Goal: Communication & Community: Participate in discussion

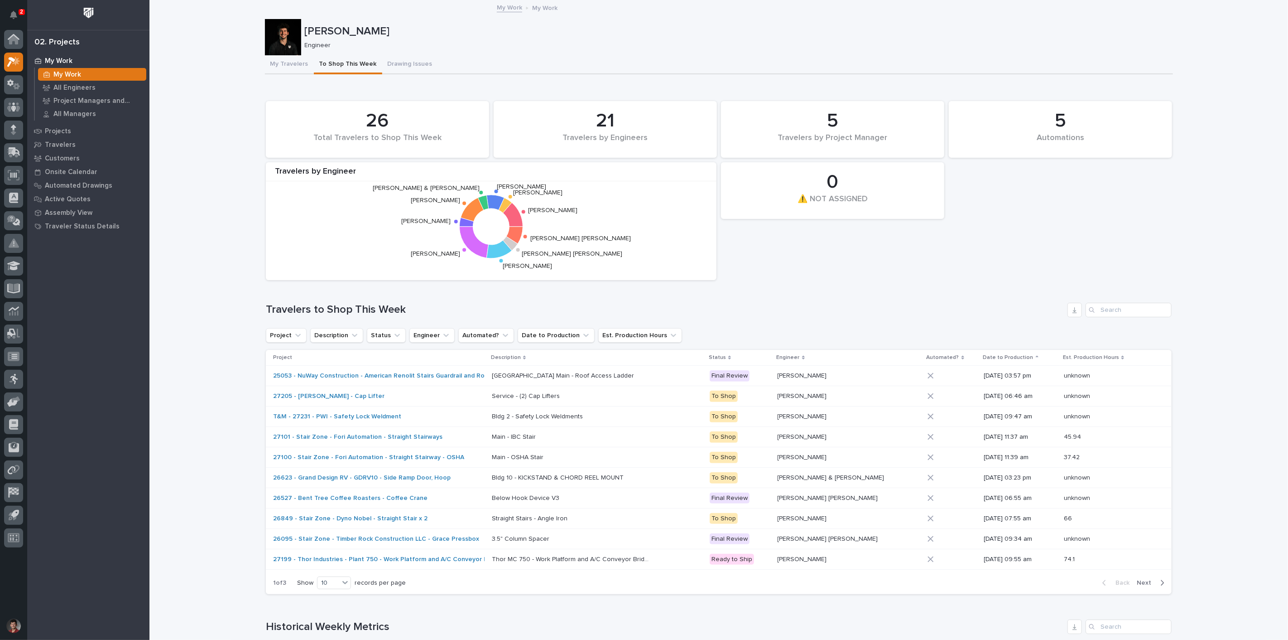
drag, startPoint x: 547, startPoint y: 82, endPoint x: 433, endPoint y: 49, distance: 118.5
drag, startPoint x: 66, startPoint y: 74, endPoint x: 176, endPoint y: 95, distance: 111.6
click at [66, 74] on p "My Work" at bounding box center [67, 75] width 28 height 8
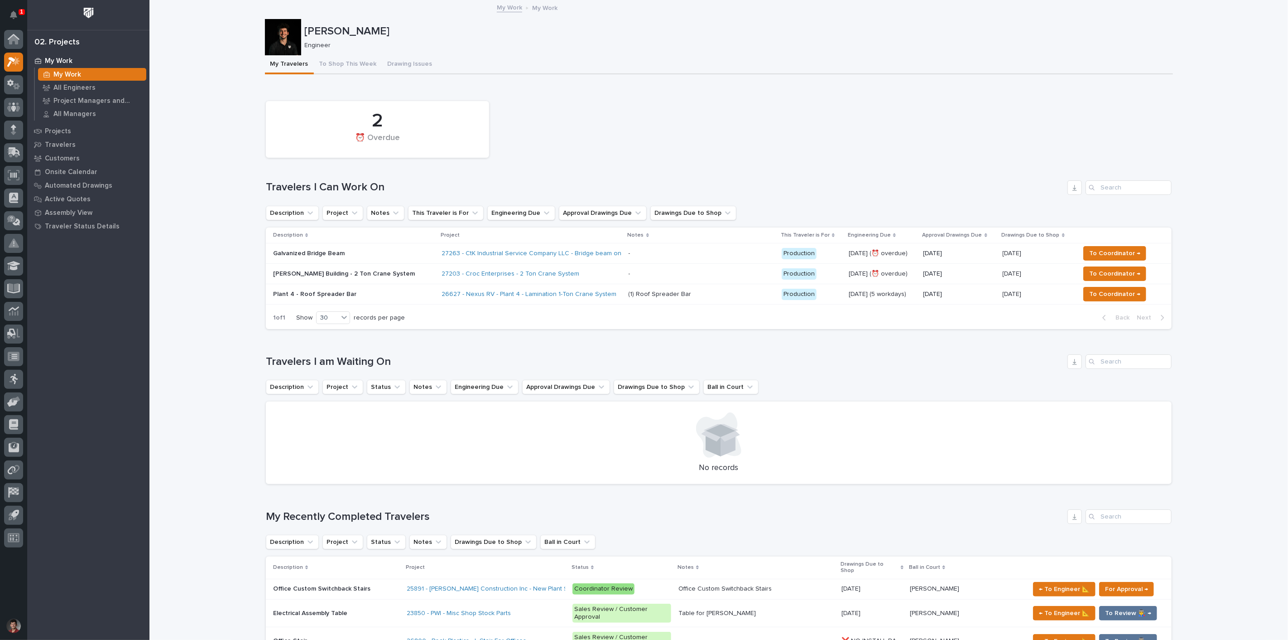
click at [358, 255] on p "Galvanized Bridge Beam" at bounding box center [352, 254] width 159 height 8
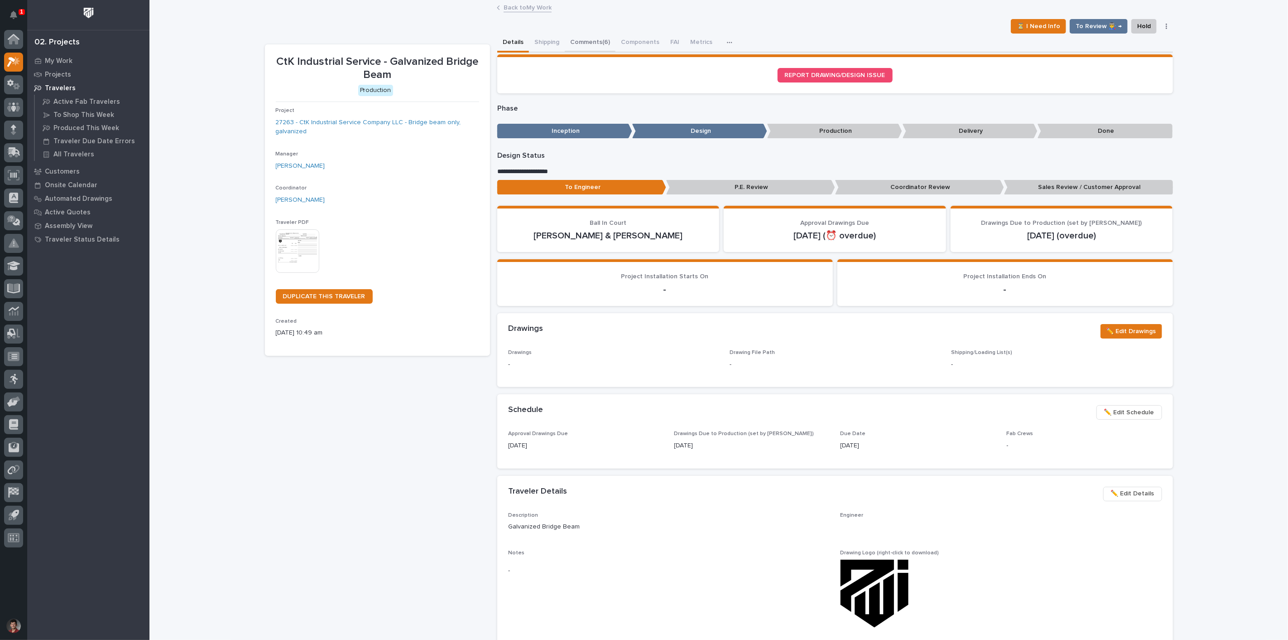
click at [591, 43] on button "Comments (6)" at bounding box center [590, 43] width 51 height 19
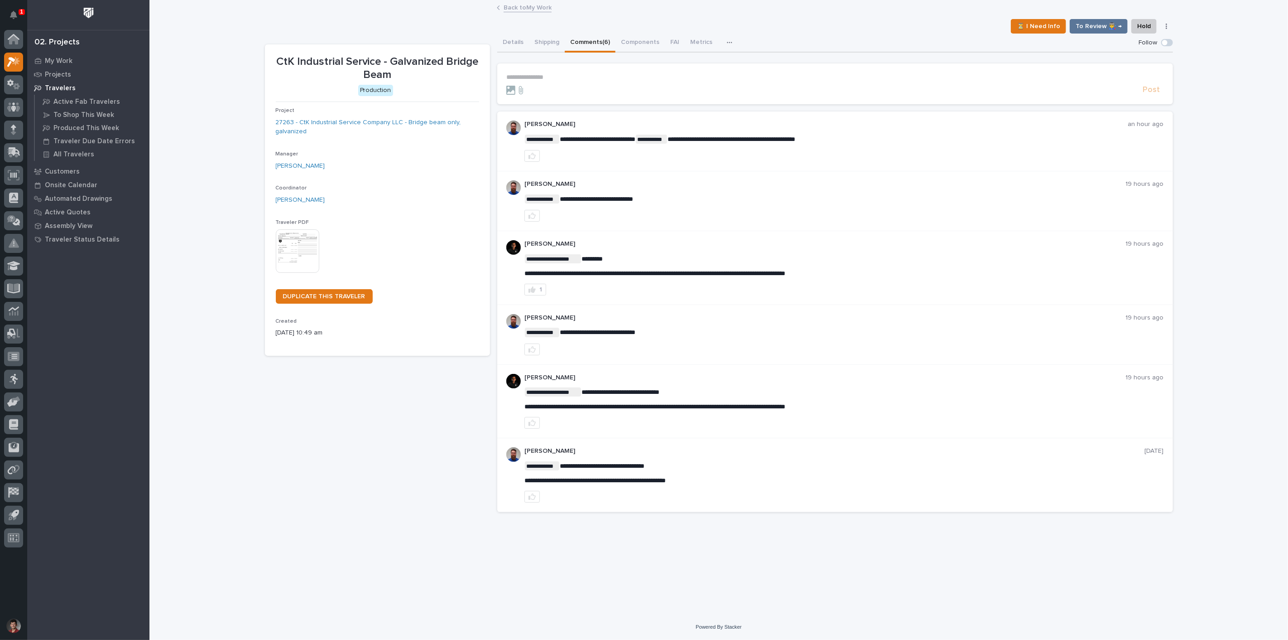
click at [572, 74] on p "**********" at bounding box center [835, 77] width 658 height 8
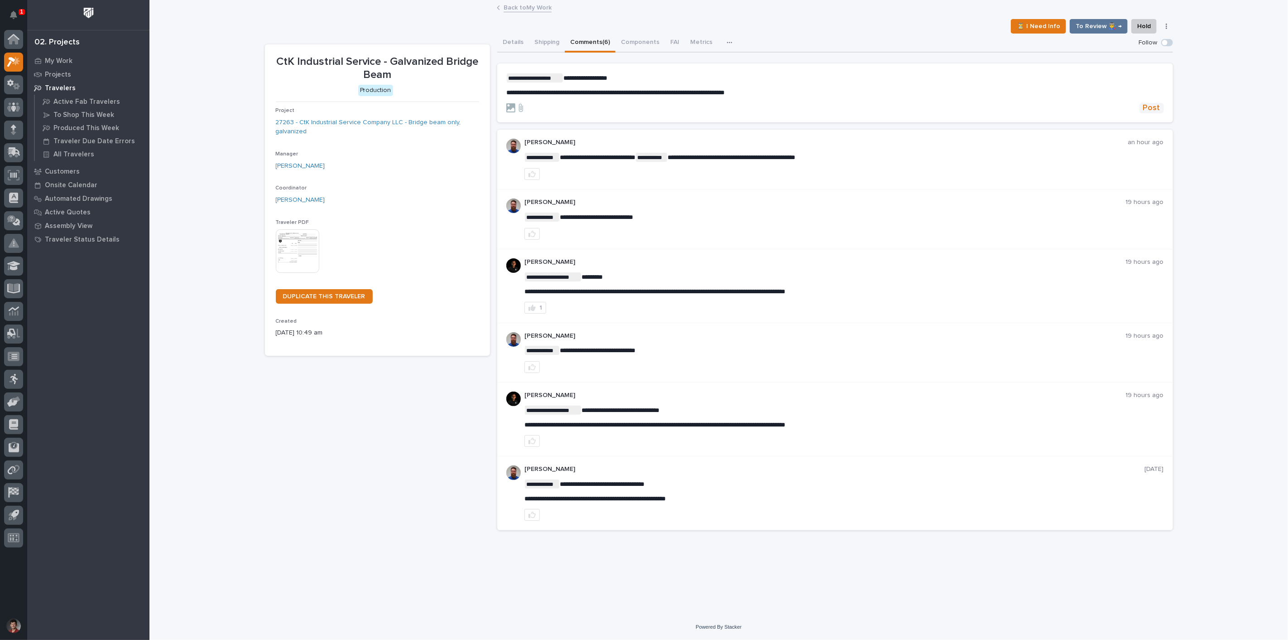
click at [1150, 107] on span "Post" at bounding box center [1151, 108] width 17 height 10
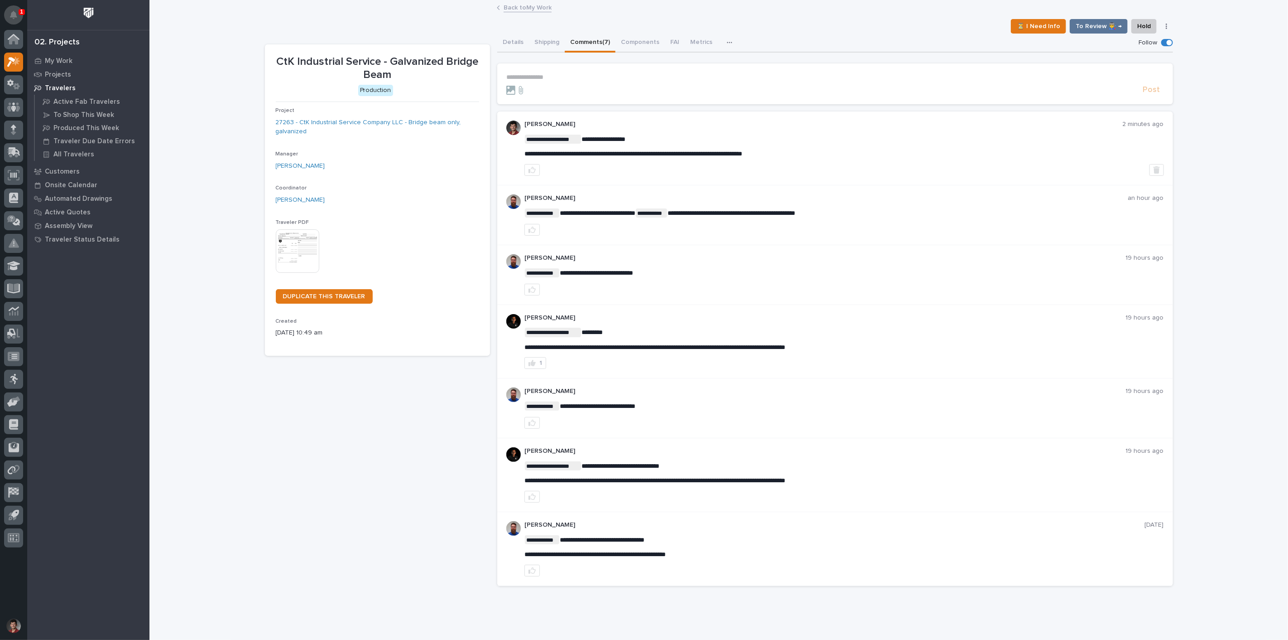
click at [14, 11] on icon "Notifications" at bounding box center [13, 15] width 7 height 8
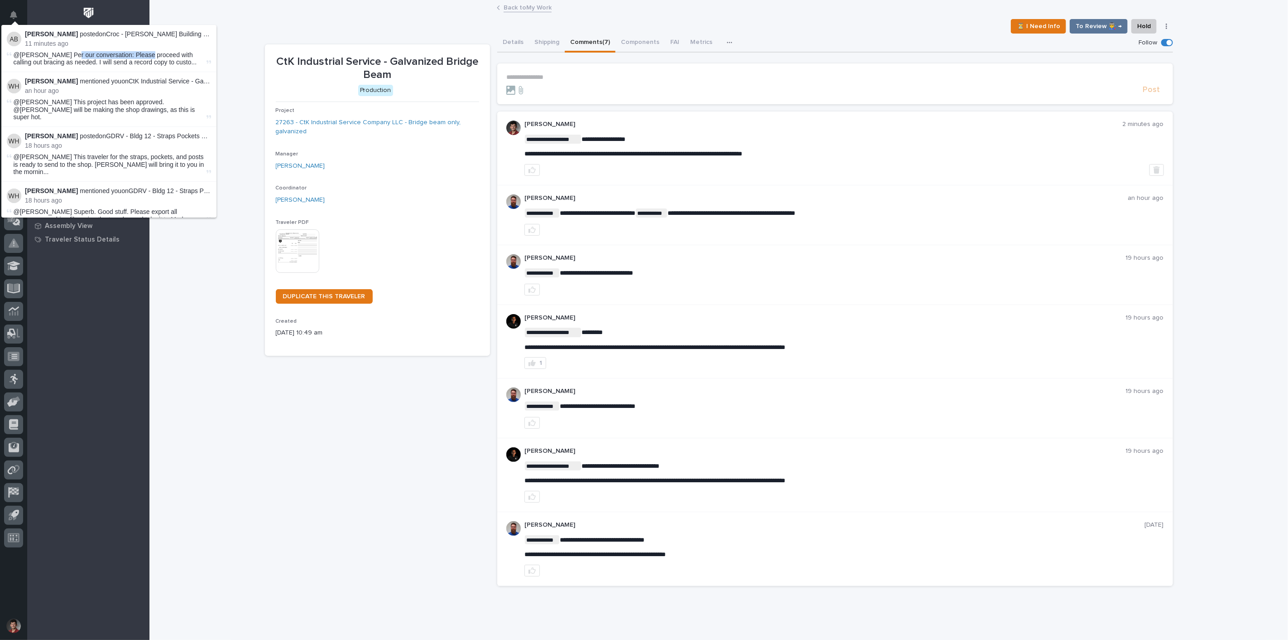
drag, startPoint x: 75, startPoint y: 53, endPoint x: 142, endPoint y: 57, distance: 66.7
click at [142, 57] on span "@[PERSON_NAME] Per our conversation: Please proceed with calling out bracing as…" at bounding box center [109, 58] width 191 height 15
click at [193, 62] on span "@[PERSON_NAME] Per our conversation: Please proceed with calling out bracing as…" at bounding box center [109, 58] width 191 height 15
click at [260, 490] on div "**********" at bounding box center [718, 308] width 917 height 615
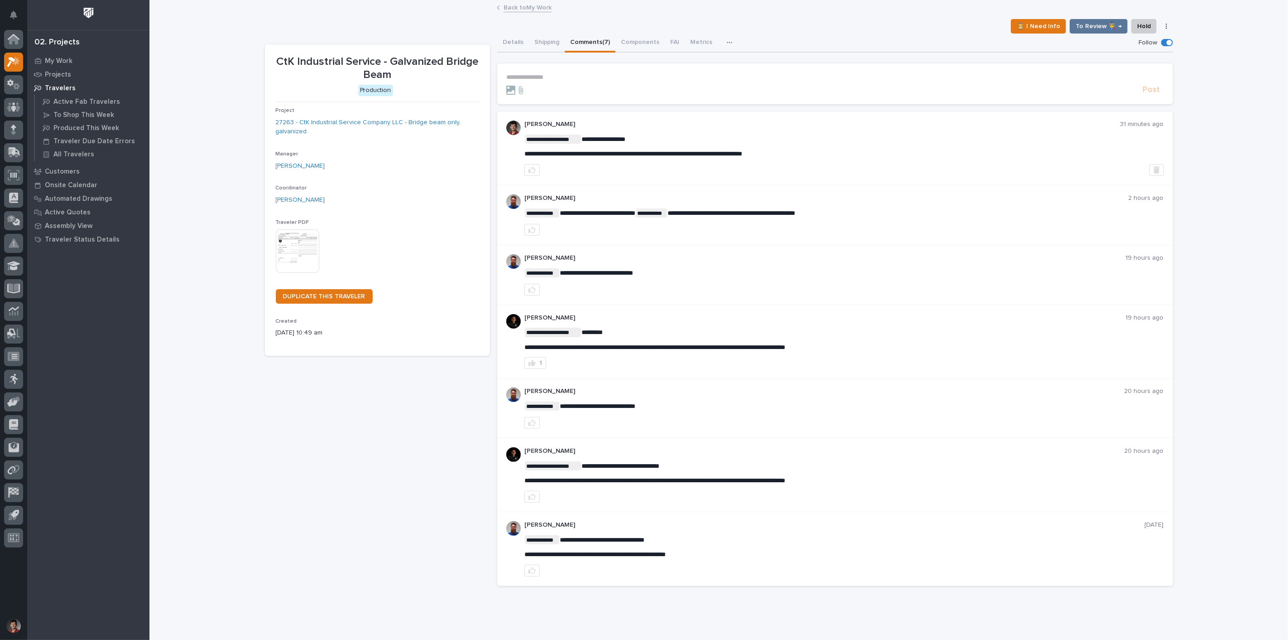
drag, startPoint x: 329, startPoint y: 20, endPoint x: 393, endPoint y: 18, distance: 63.4
click at [332, 19] on div "⏳ I Need Info To Review 👨‍🏭 → Hold Cancel Change Traveler Type Regenerate PDF G…" at bounding box center [719, 26] width 908 height 14
click at [524, 10] on link "Back to My Work" at bounding box center [528, 7] width 48 height 10
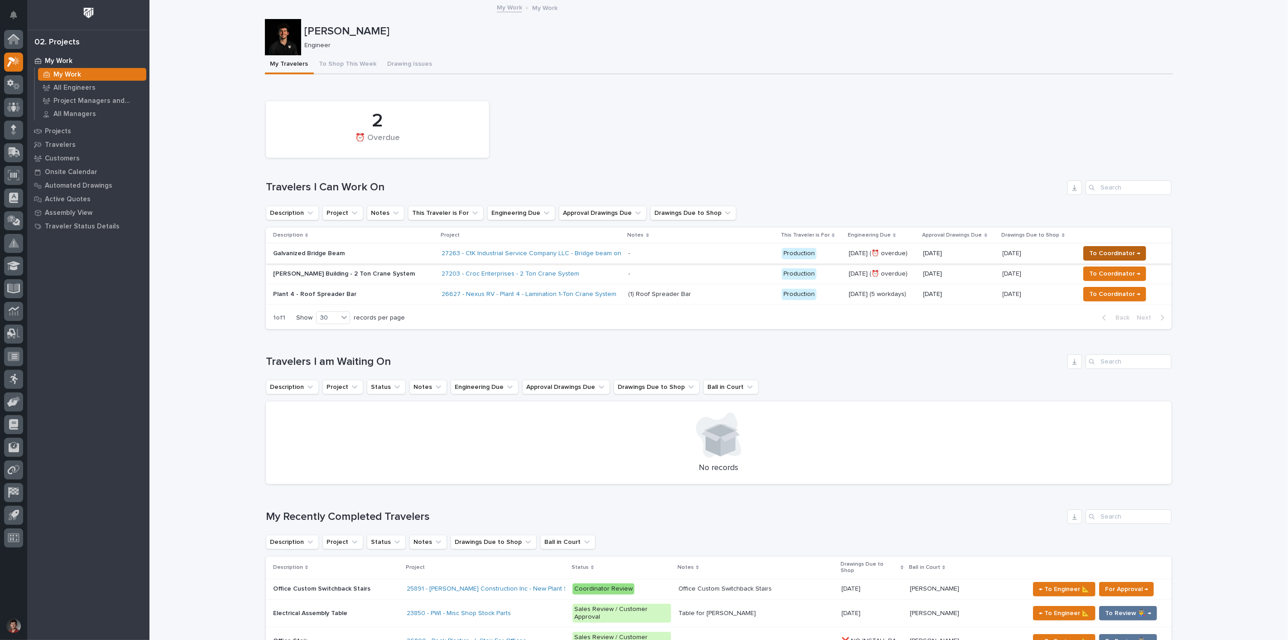
click at [1114, 249] on span "To Coordinator →" at bounding box center [1114, 253] width 51 height 11
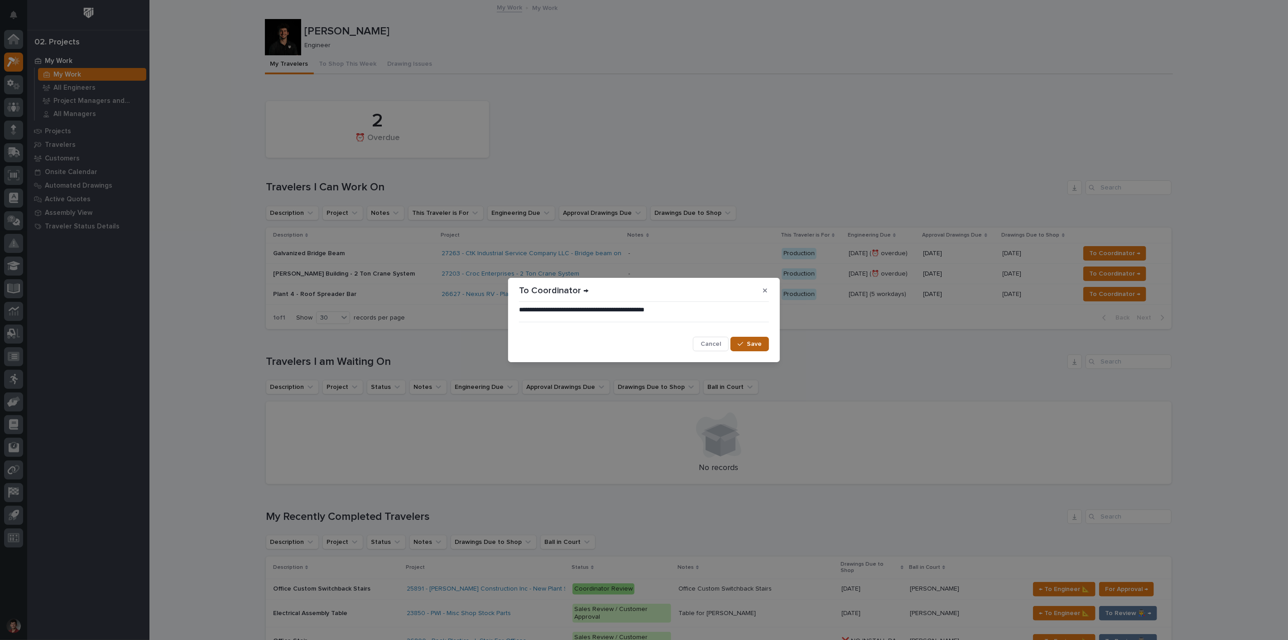
click at [758, 344] on span "Save" at bounding box center [754, 344] width 15 height 8
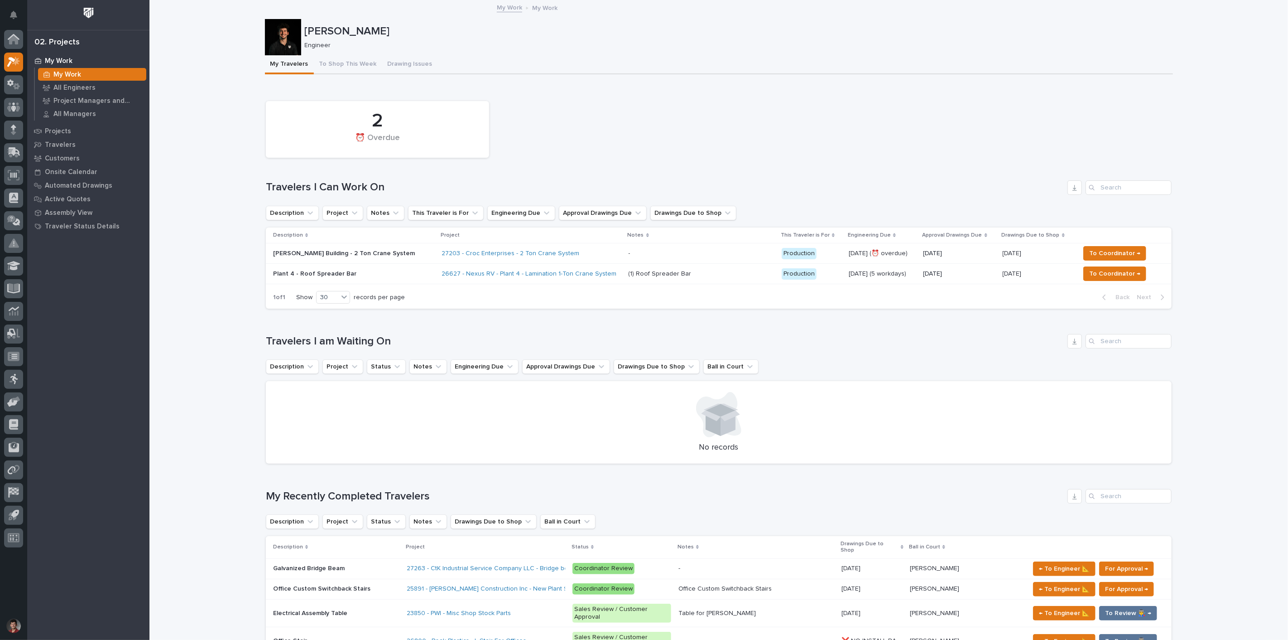
click at [364, 268] on div "Plant 4 - Roof Spreader Bar" at bounding box center [352, 273] width 159 height 10
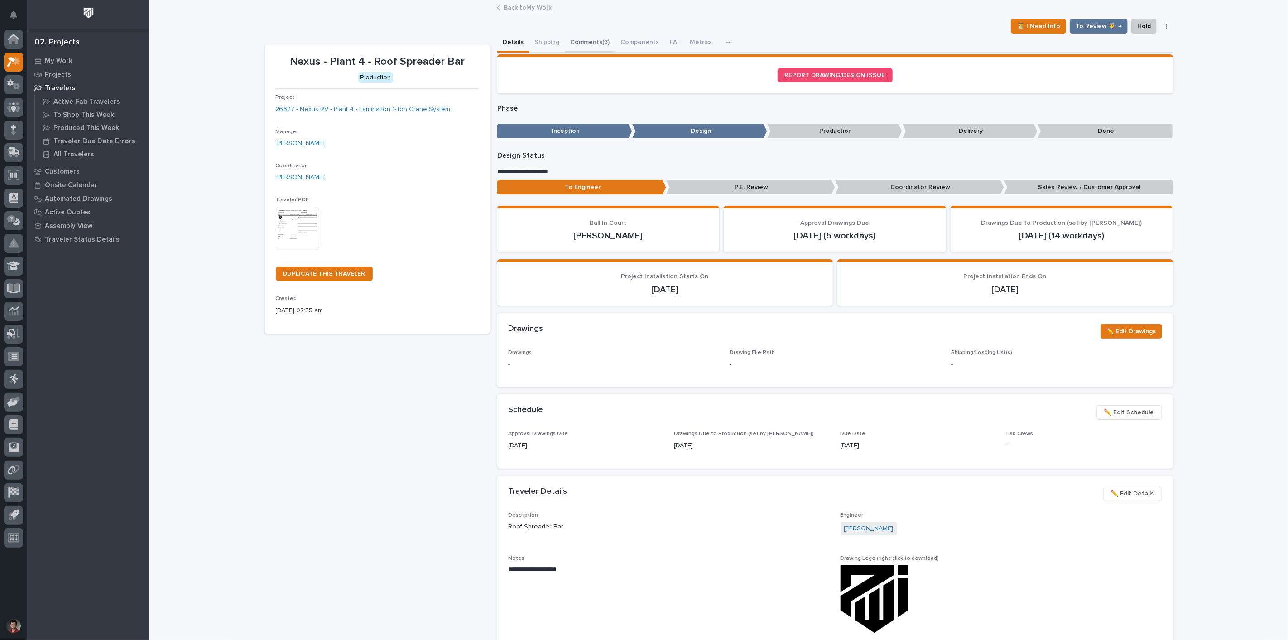
click at [578, 48] on button "Comments (3)" at bounding box center [590, 43] width 50 height 19
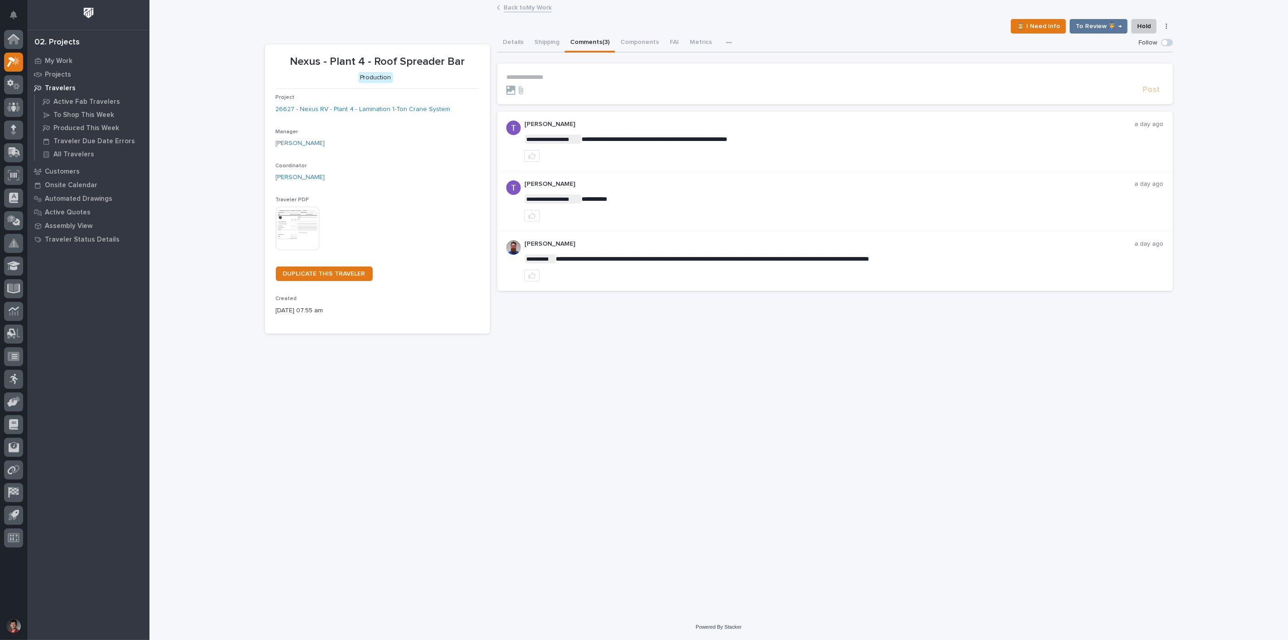
drag, startPoint x: 182, startPoint y: 66, endPoint x: 180, endPoint y: 59, distance: 7.0
click at [180, 59] on div "**********" at bounding box center [718, 307] width 1139 height 613
click at [526, 3] on link "Back to My Work" at bounding box center [528, 7] width 48 height 10
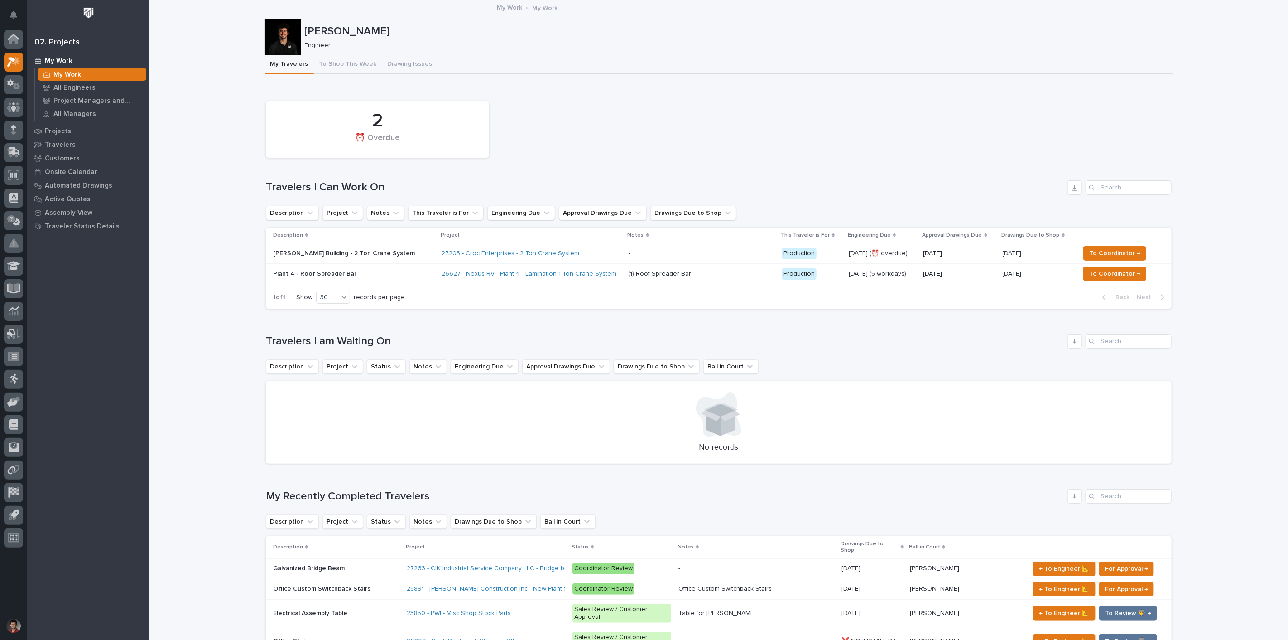
click at [376, 250] on p "[PERSON_NAME] Building - 2 Ton Crane System" at bounding box center [352, 254] width 159 height 8
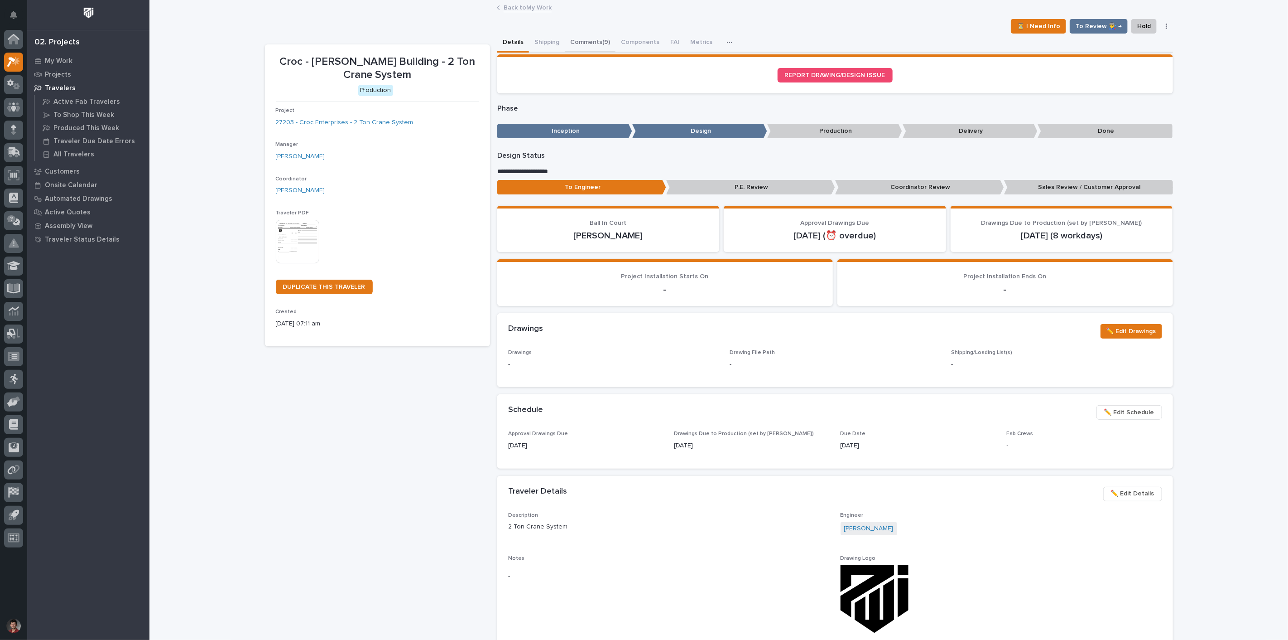
click at [587, 48] on button "Comments (9)" at bounding box center [590, 43] width 51 height 19
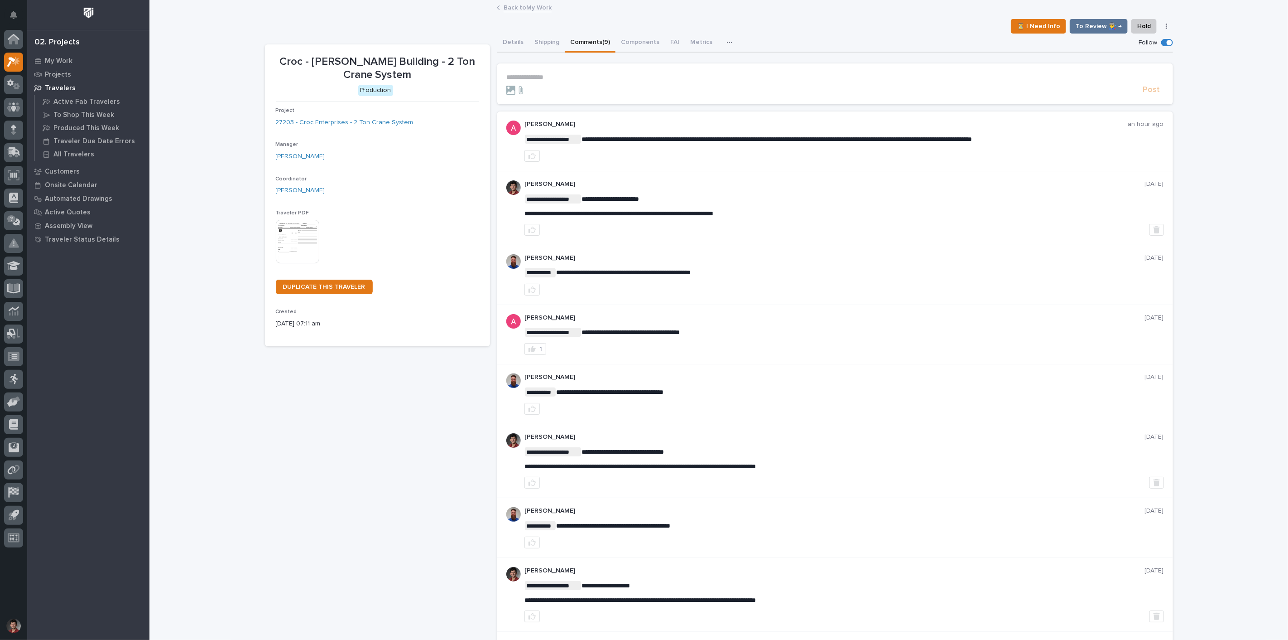
drag, startPoint x: 580, startPoint y: 137, endPoint x: 716, endPoint y: 145, distance: 135.7
drag, startPoint x: 676, startPoint y: 135, endPoint x: 809, endPoint y: 136, distance: 133.6
click at [809, 136] on span "**********" at bounding box center [777, 139] width 390 height 6
click at [780, 145] on div "**********" at bounding box center [844, 140] width 640 height 41
click at [514, 9] on link "Back to My Work" at bounding box center [528, 7] width 48 height 10
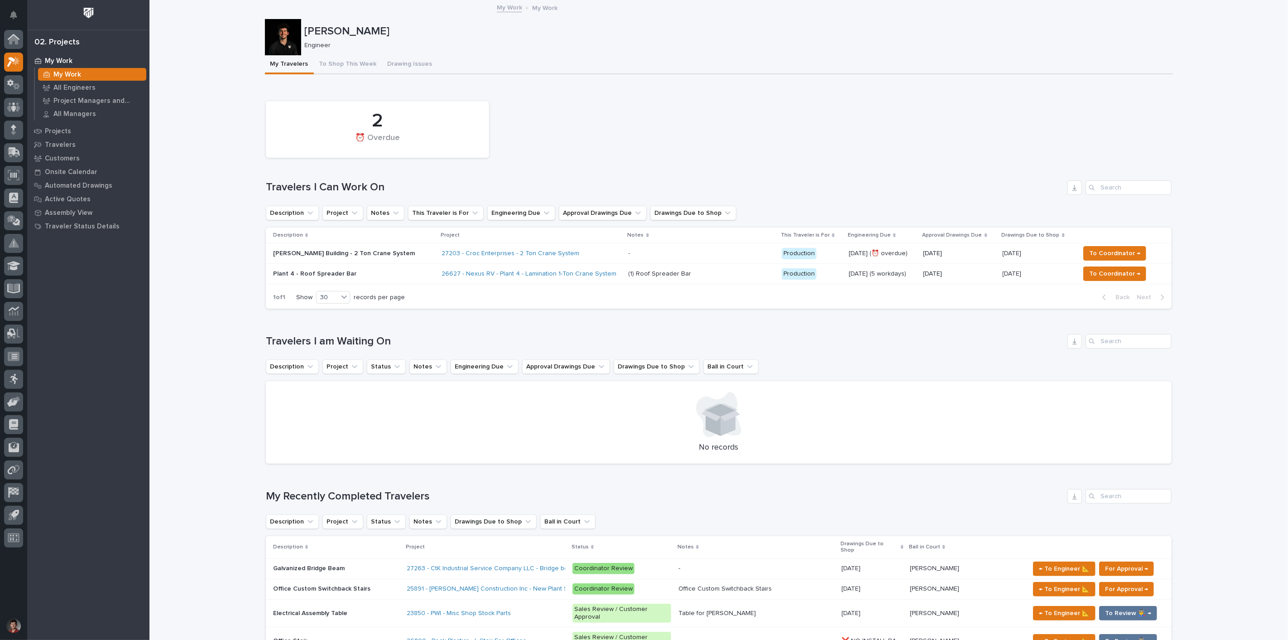
click at [336, 50] on div "[PERSON_NAME] Engineer" at bounding box center [719, 37] width 908 height 36
click at [340, 66] on button "To Shop This Week" at bounding box center [348, 64] width 68 height 19
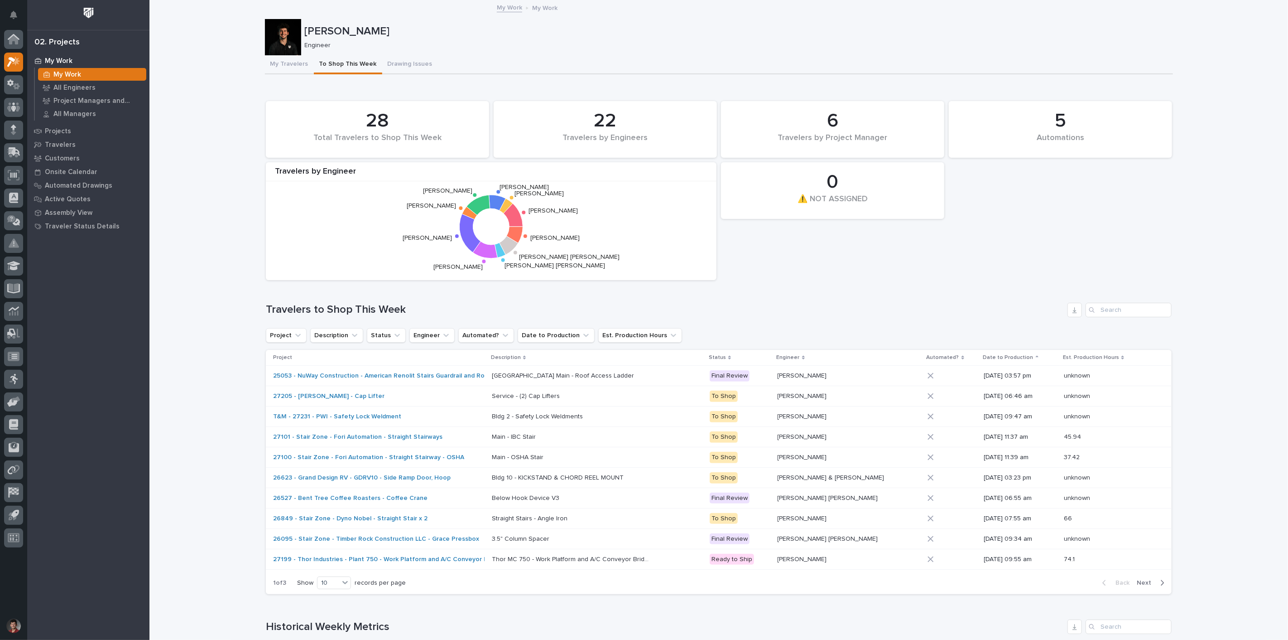
drag, startPoint x: 599, startPoint y: 119, endPoint x: 629, endPoint y: 115, distance: 30.1
click at [609, 117] on div "22" at bounding box center [605, 121] width 192 height 23
click at [596, 116] on div "22" at bounding box center [605, 121] width 192 height 23
click at [289, 60] on button "My Travelers" at bounding box center [289, 64] width 49 height 19
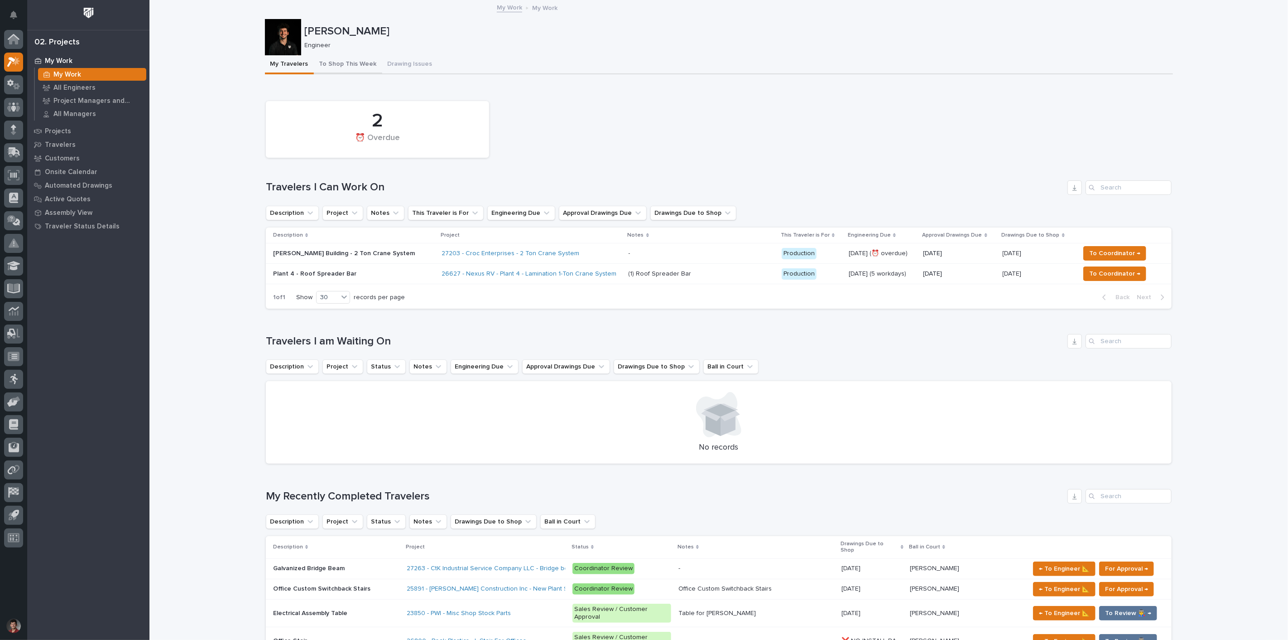
click at [332, 63] on button "To Shop This Week" at bounding box center [348, 64] width 68 height 19
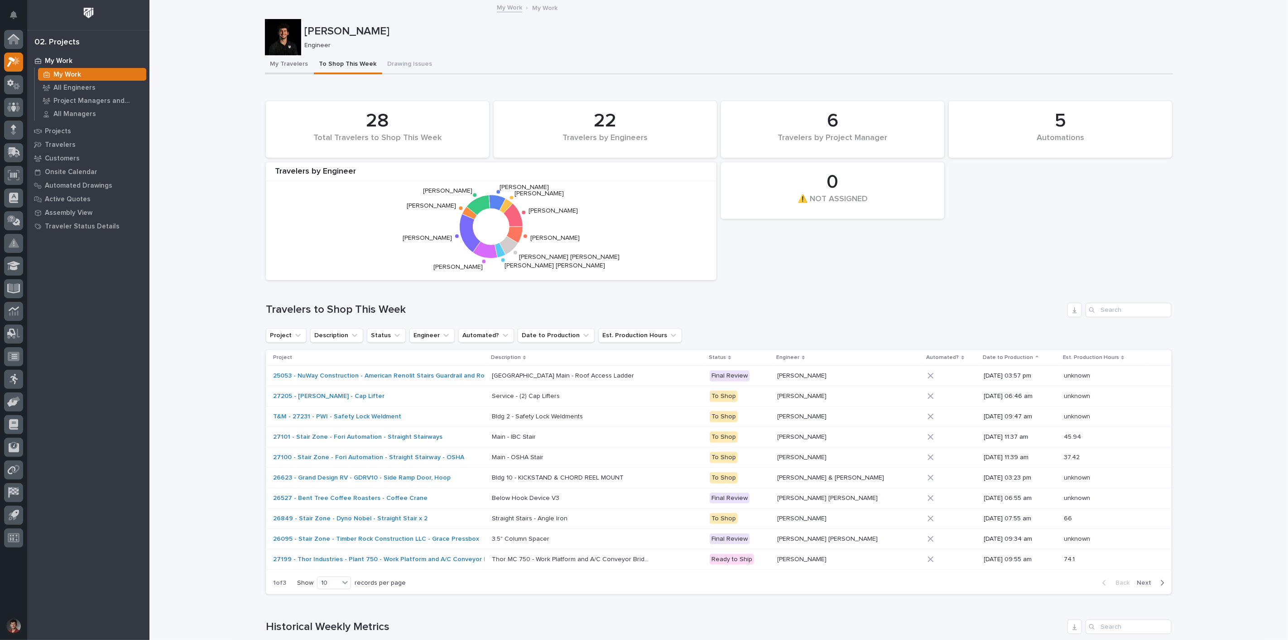
click at [287, 60] on button "My Travelers" at bounding box center [289, 64] width 49 height 19
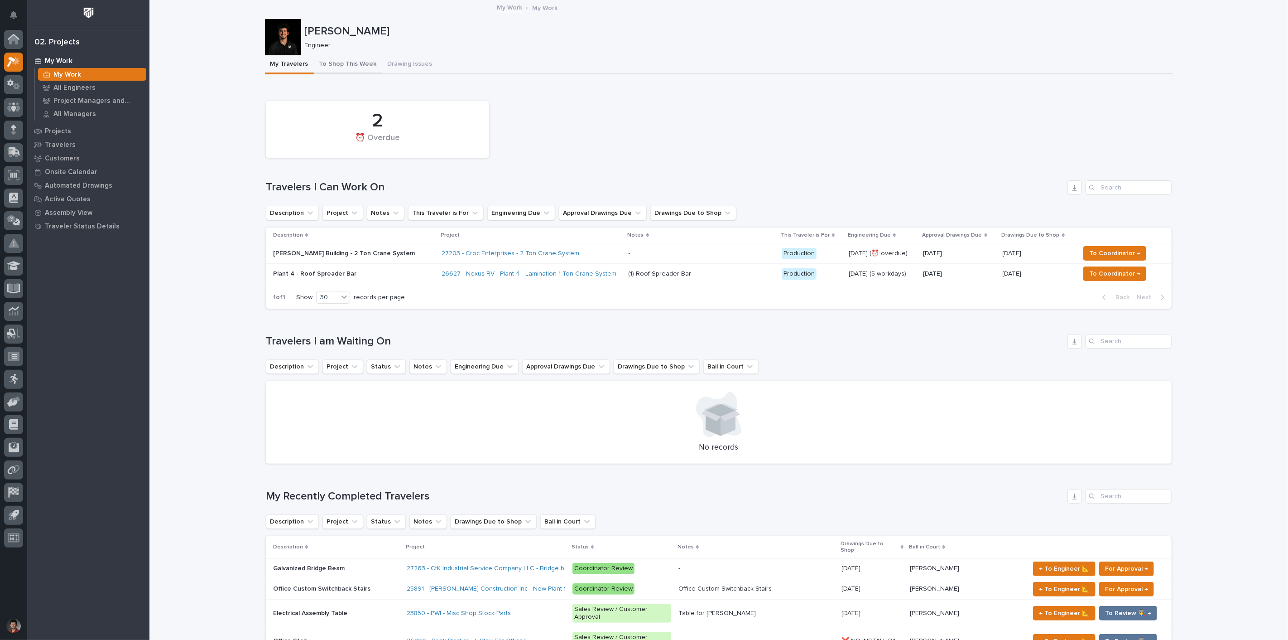
click at [328, 66] on button "To Shop This Week" at bounding box center [348, 64] width 68 height 19
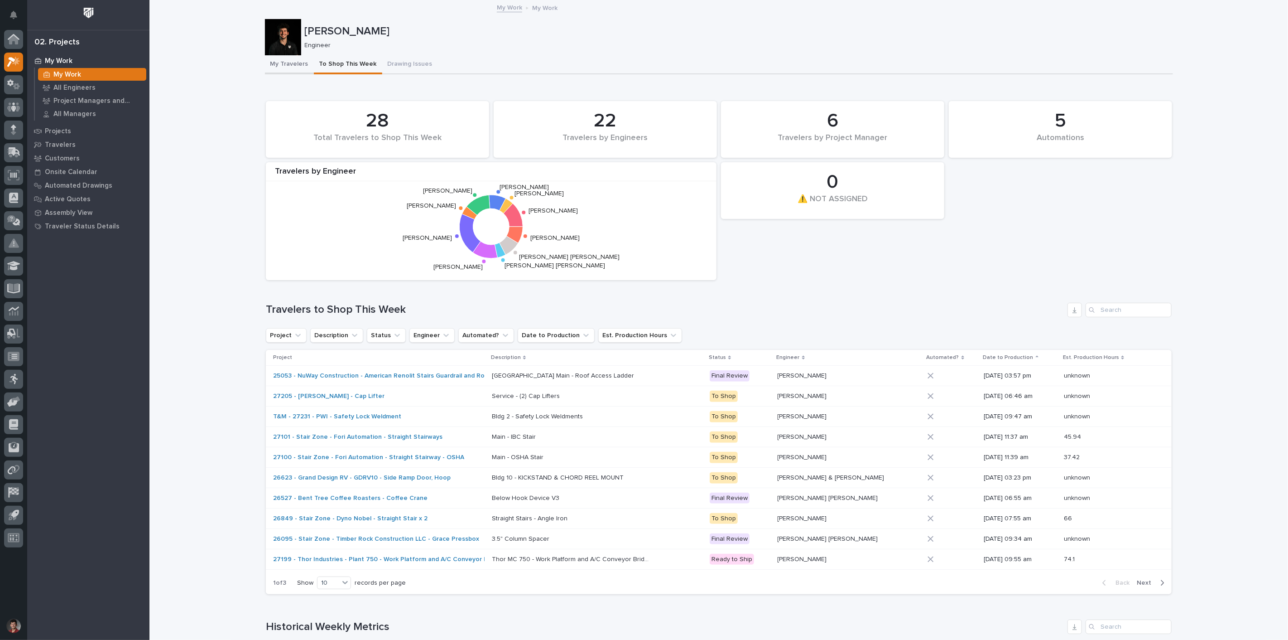
click at [284, 60] on button "My Travelers" at bounding box center [289, 64] width 49 height 19
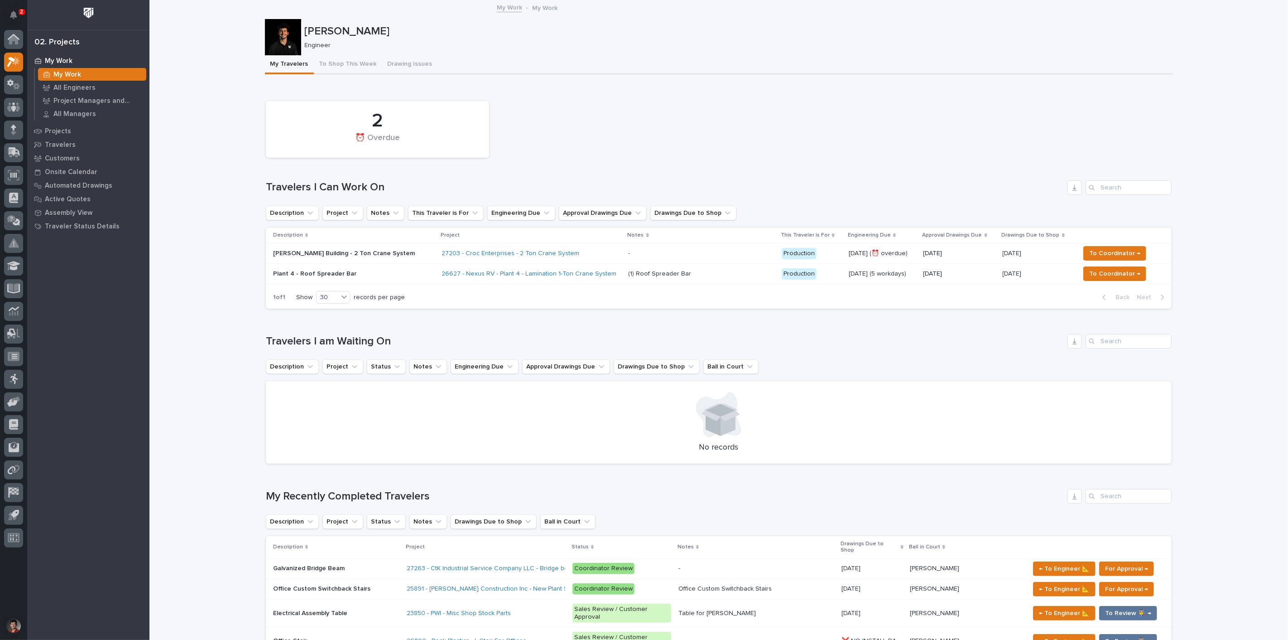
click at [24, 17] on div "2 My Settings Log Out" at bounding box center [13, 320] width 27 height 640
click at [19, 16] on button "Notifications" at bounding box center [13, 14] width 19 height 19
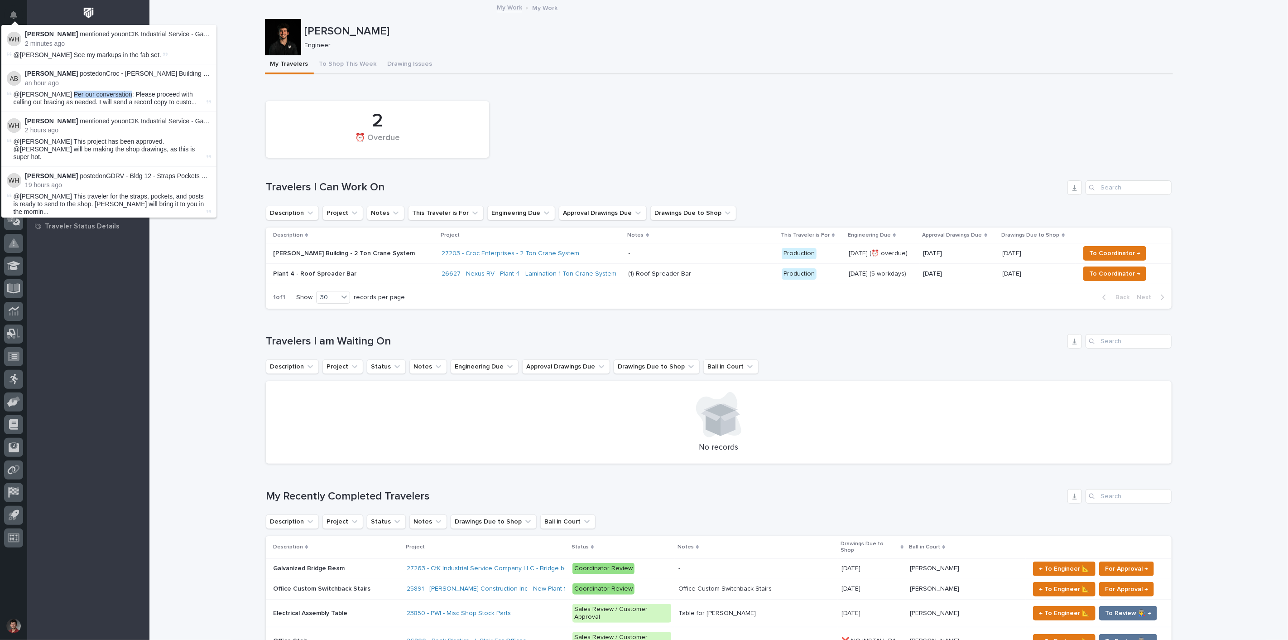
drag, startPoint x: 67, startPoint y: 91, endPoint x: 137, endPoint y: 94, distance: 70.3
click at [123, 94] on span "@[PERSON_NAME] Per our conversation: Please proceed with calling out bracing as…" at bounding box center [109, 98] width 191 height 15
click at [168, 88] on li "[PERSON_NAME] posted on Croc - [PERSON_NAME] Building - 2 Ton Crane System : an…" at bounding box center [108, 87] width 215 height 47
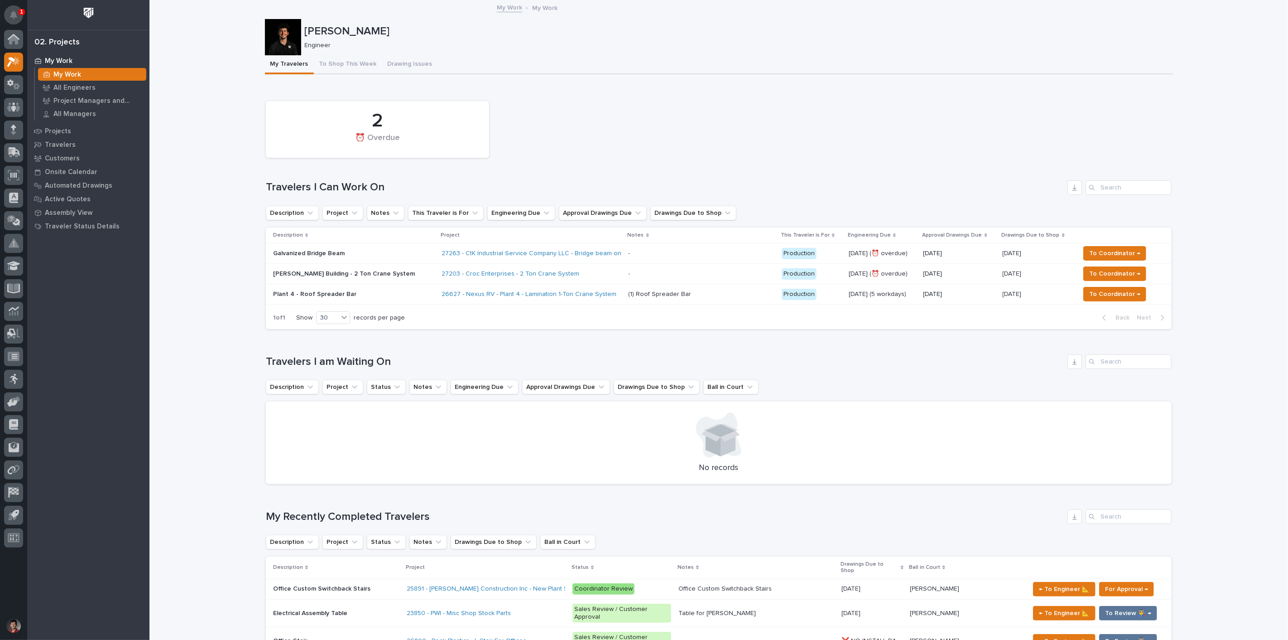
click at [14, 11] on icon "Notifications" at bounding box center [13, 15] width 7 height 8
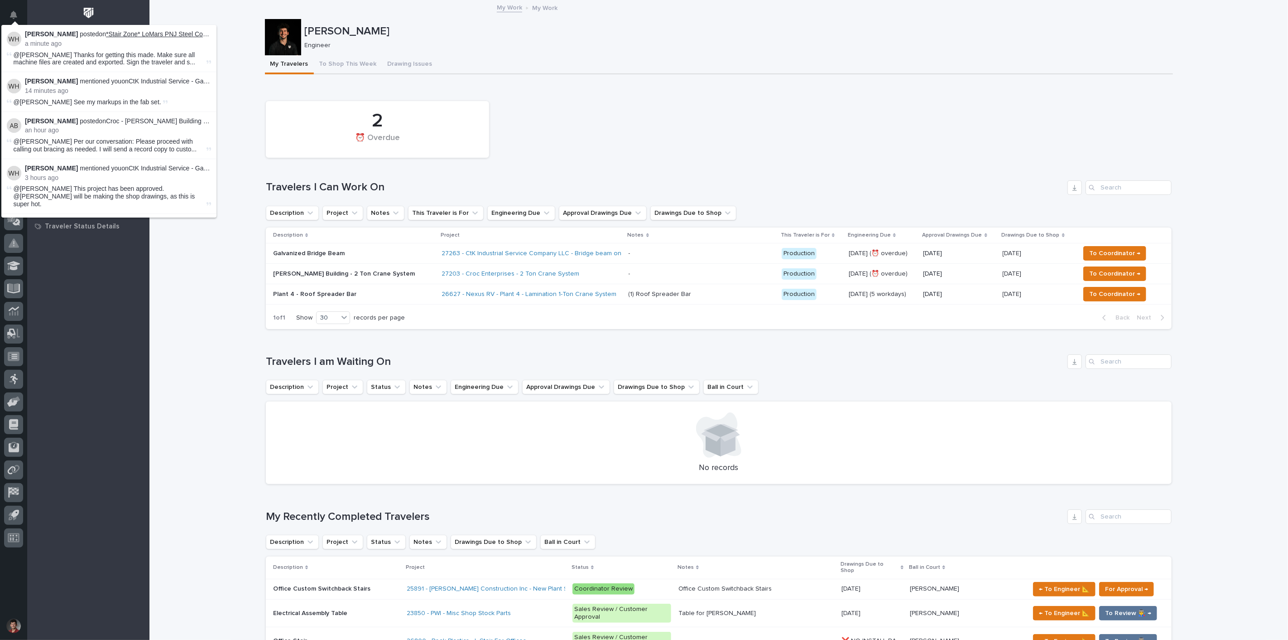
click at [169, 34] on link "*Stair Zone* LoMars PNJ Steel Construction - Main - Stair" at bounding box center [187, 33] width 163 height 7
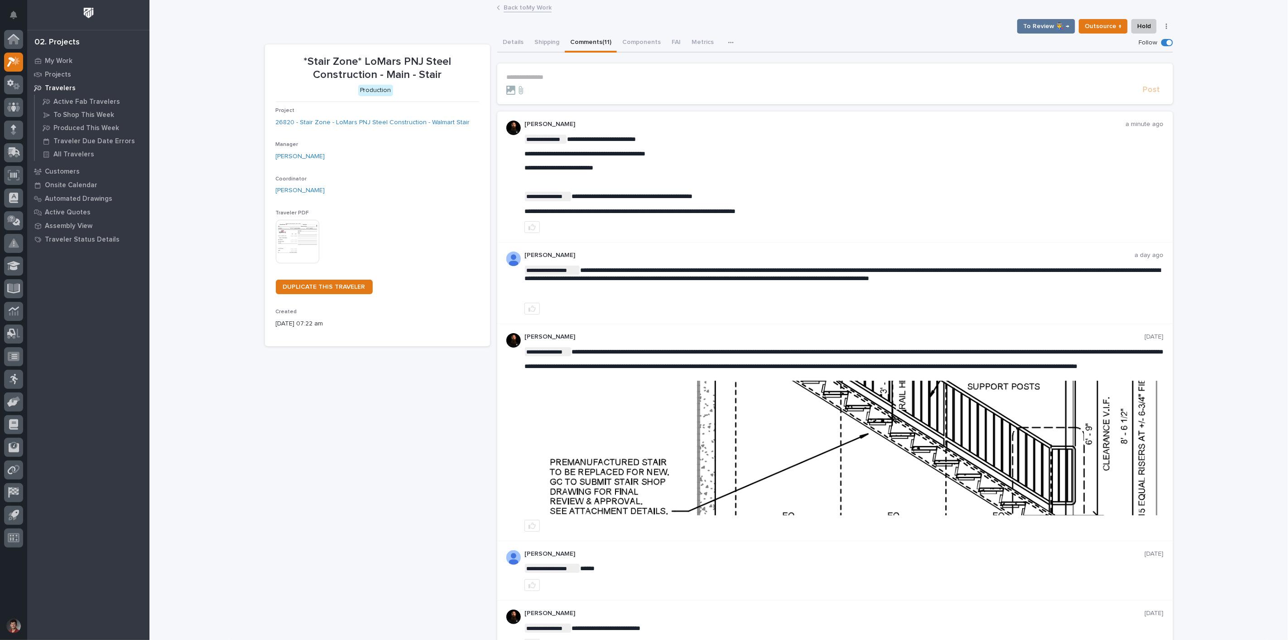
click at [547, 79] on p "**********" at bounding box center [835, 77] width 658 height 8
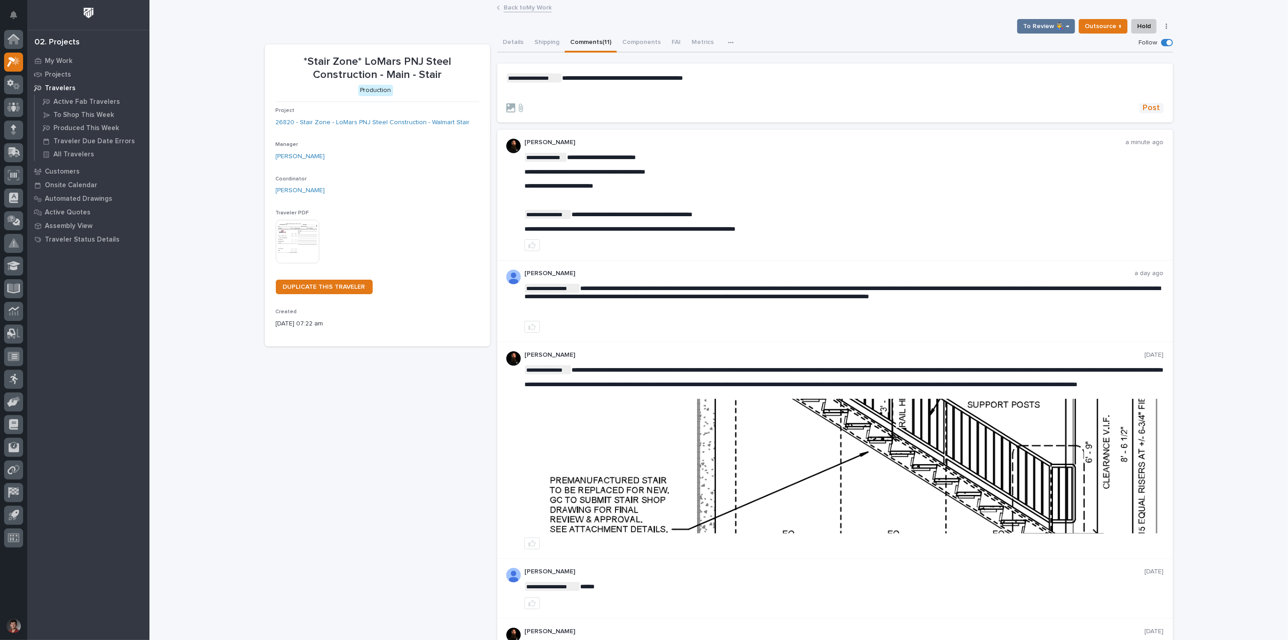
click at [1147, 106] on span "Post" at bounding box center [1151, 108] width 17 height 10
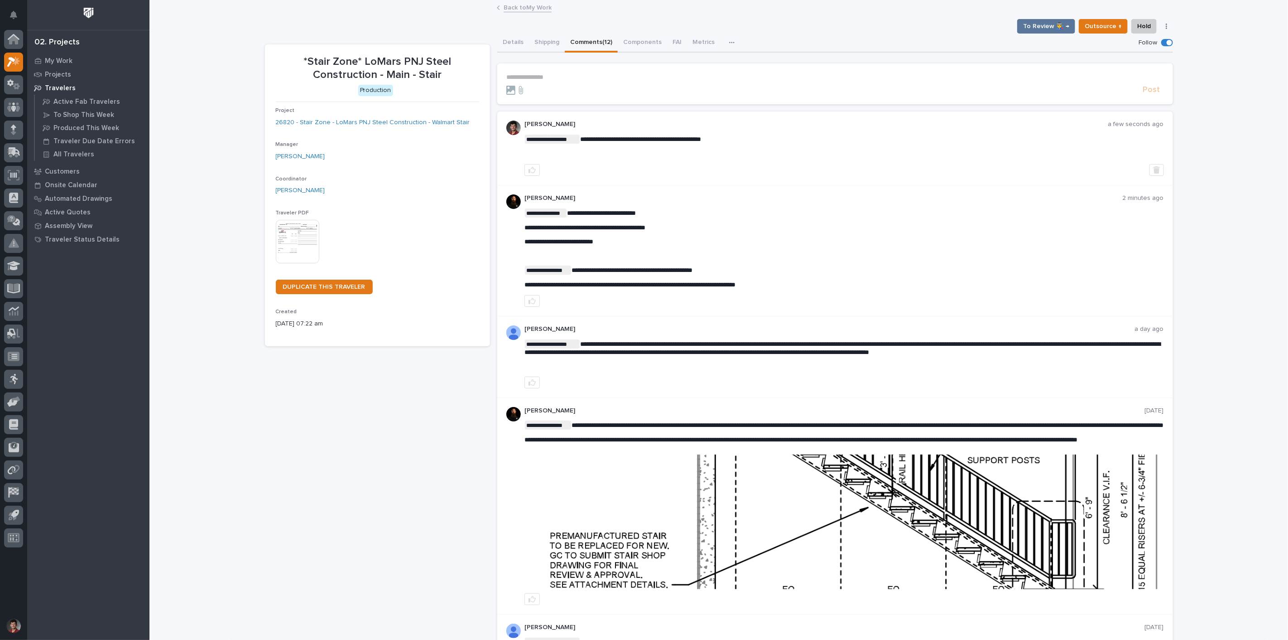
click at [1183, 202] on div "**********" at bounding box center [718, 649] width 1139 height 1296
click at [720, 159] on div "**********" at bounding box center [844, 147] width 640 height 55
click at [226, 119] on div "**********" at bounding box center [718, 649] width 1139 height 1296
click at [563, 76] on p "**********" at bounding box center [835, 77] width 658 height 8
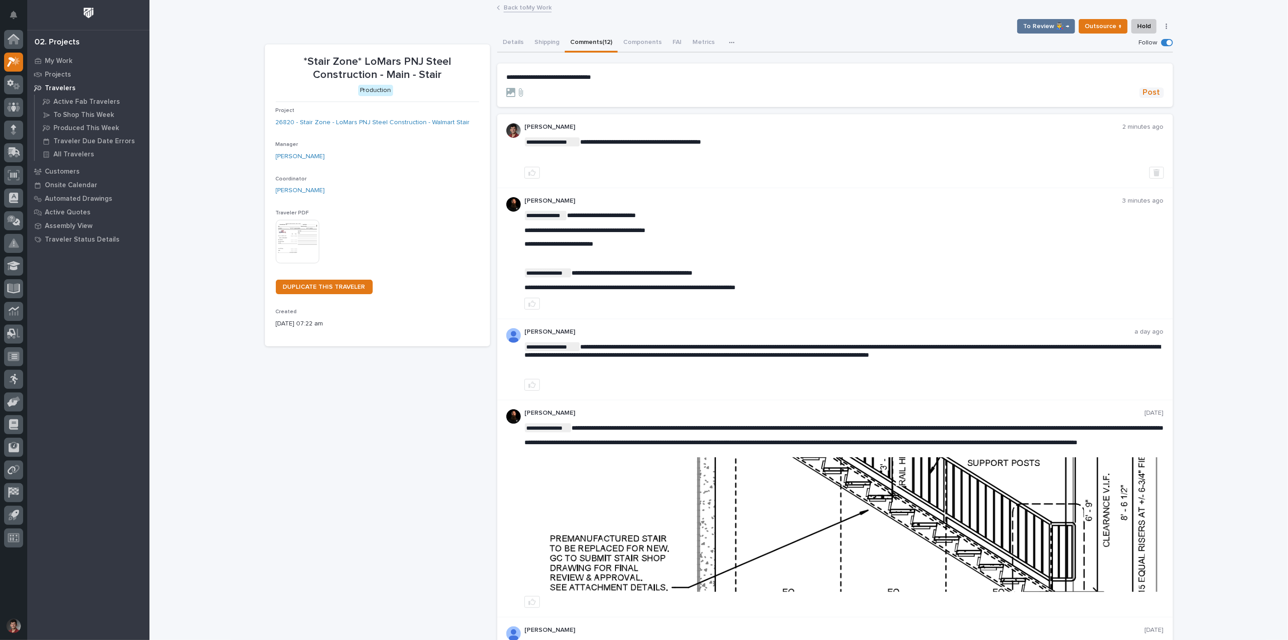
click at [1143, 88] on span "Post" at bounding box center [1151, 92] width 17 height 10
